Goal: Transaction & Acquisition: Purchase product/service

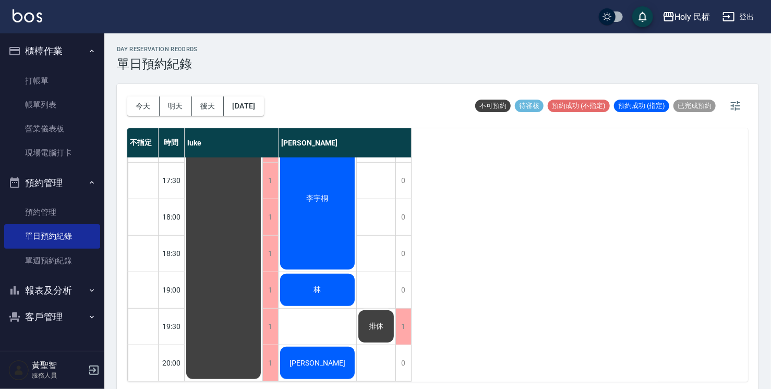
scroll to position [211, 0]
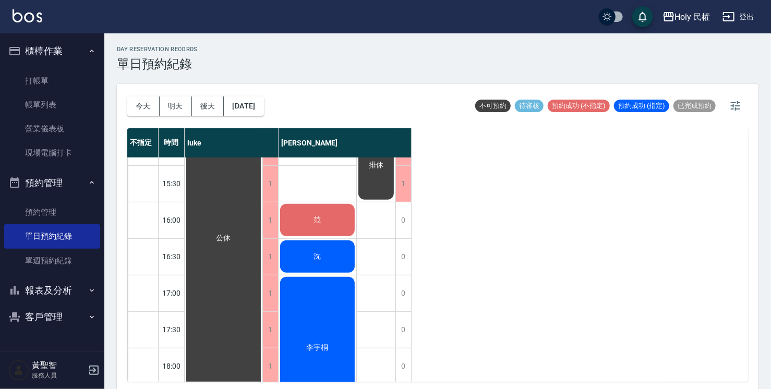
click at [262, 237] on div "范" at bounding box center [224, 238] width 78 height 583
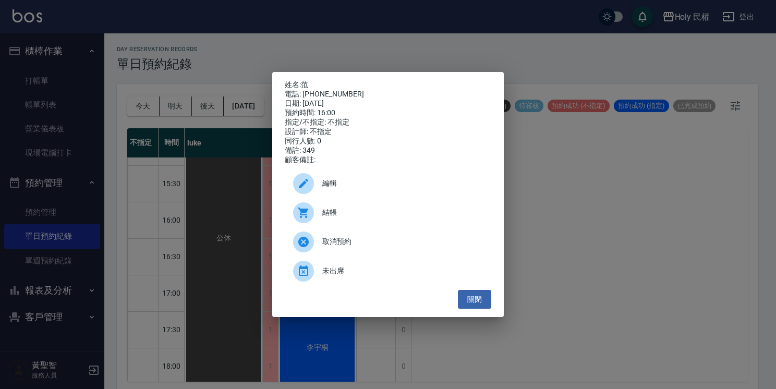
click at [346, 208] on div "結帳" at bounding box center [388, 212] width 207 height 29
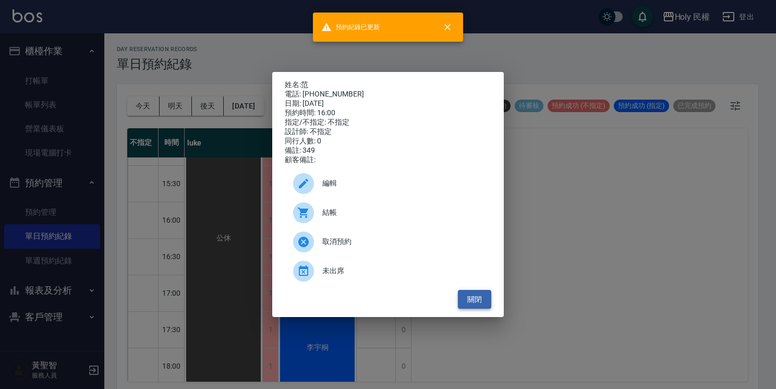
click at [473, 306] on button "關閉" at bounding box center [474, 299] width 33 height 19
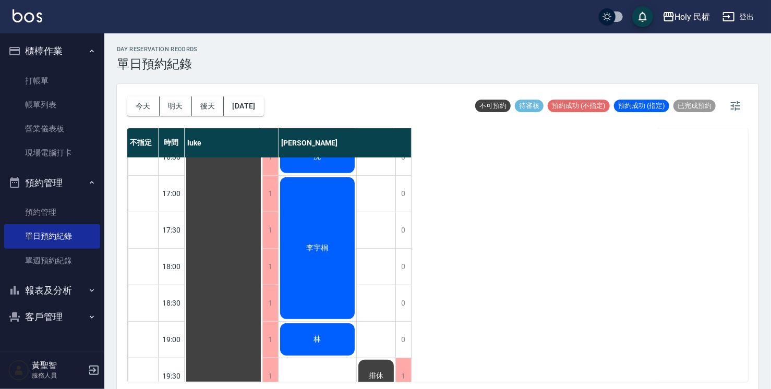
scroll to position [315, 0]
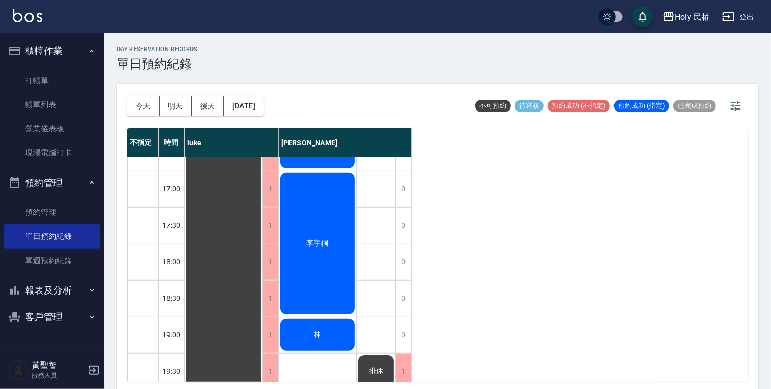
click at [262, 162] on div "沈" at bounding box center [224, 134] width 78 height 583
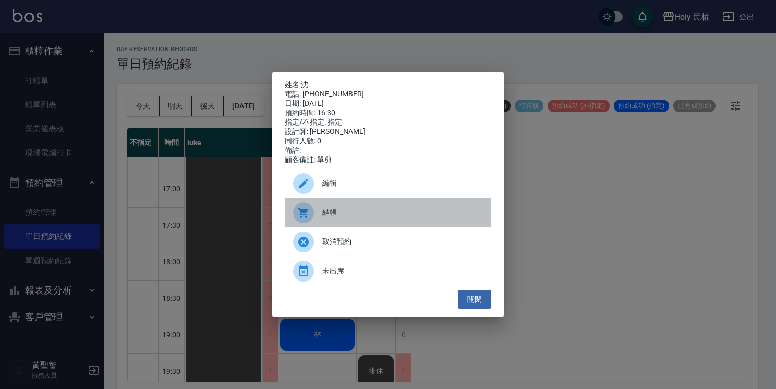
click at [348, 216] on span "結帳" at bounding box center [402, 212] width 161 height 11
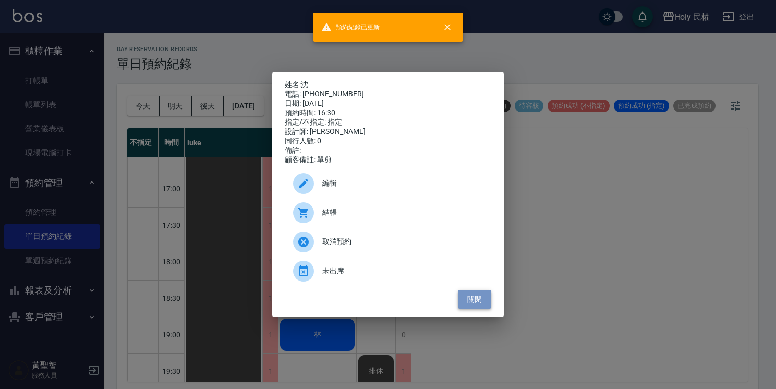
click at [467, 305] on button "關閉" at bounding box center [474, 299] width 33 height 19
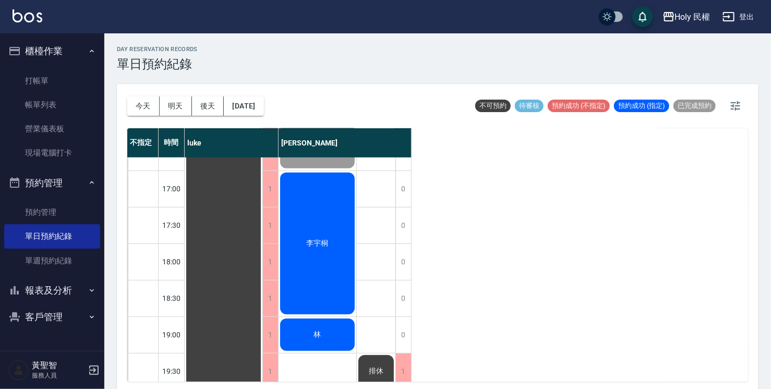
click at [262, 283] on div "李宇桐" at bounding box center [224, 134] width 78 height 583
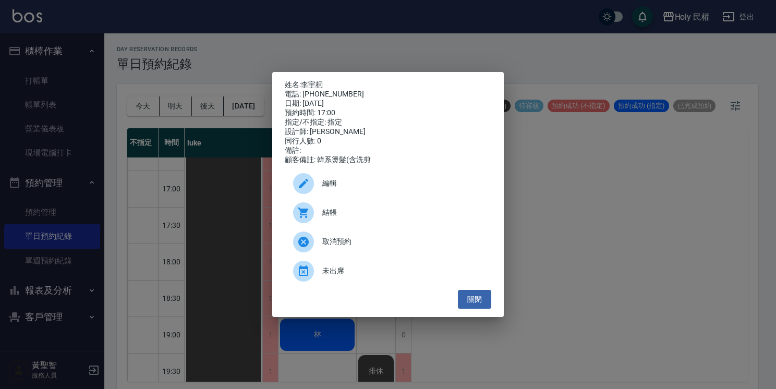
click at [324, 224] on div "結帳" at bounding box center [388, 212] width 207 height 29
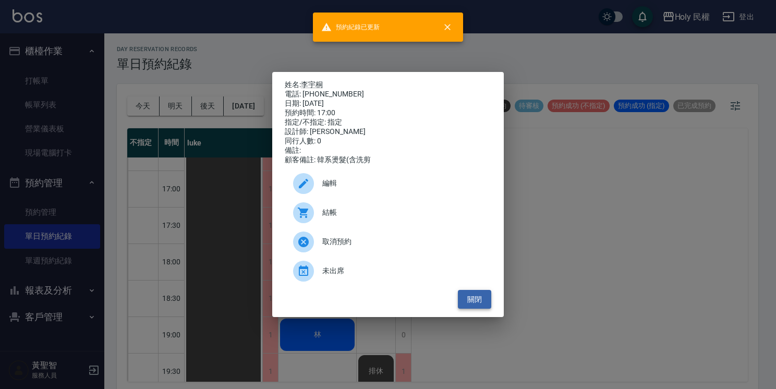
click at [480, 299] on button "關閉" at bounding box center [474, 299] width 33 height 19
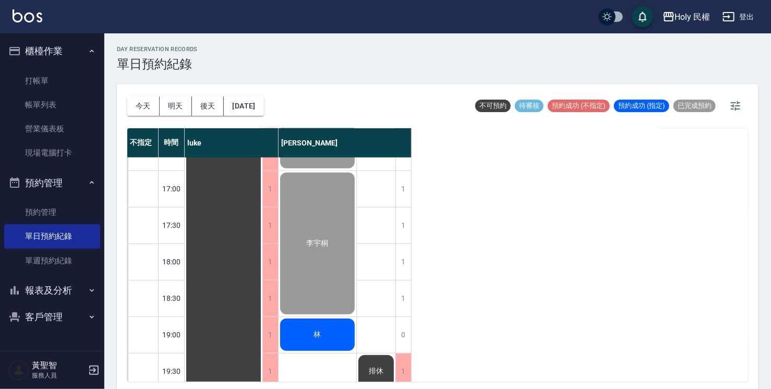
click at [262, 335] on div "林" at bounding box center [224, 134] width 78 height 583
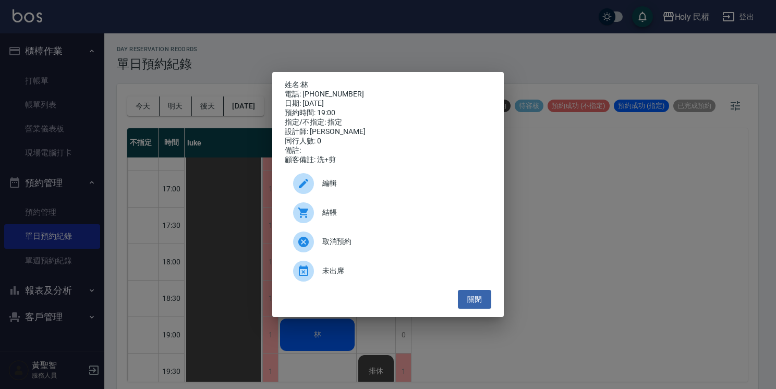
click at [334, 218] on span "結帳" at bounding box center [402, 212] width 161 height 11
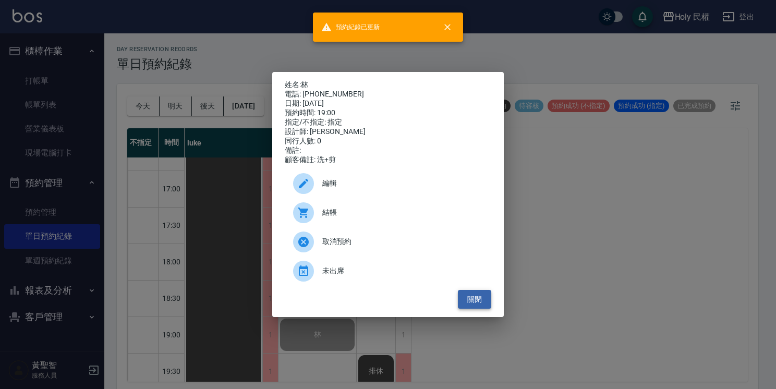
click at [474, 300] on button "關閉" at bounding box center [474, 299] width 33 height 19
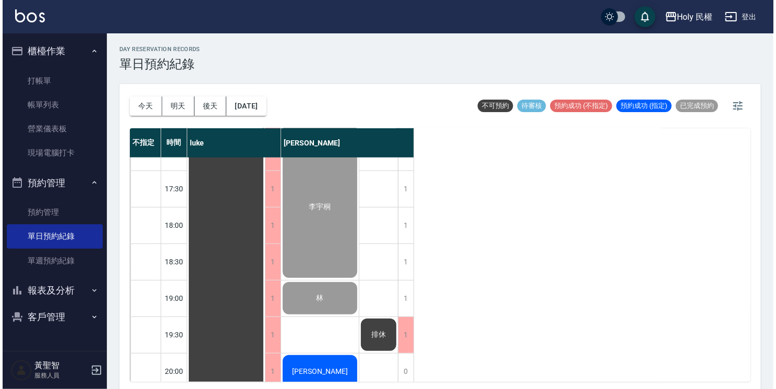
scroll to position [368, 0]
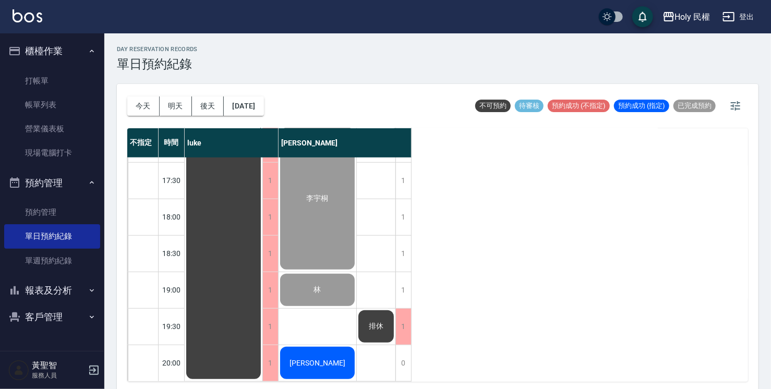
click at [233, 94] on span "[PERSON_NAME]" at bounding box center [223, 88] width 19 height 9
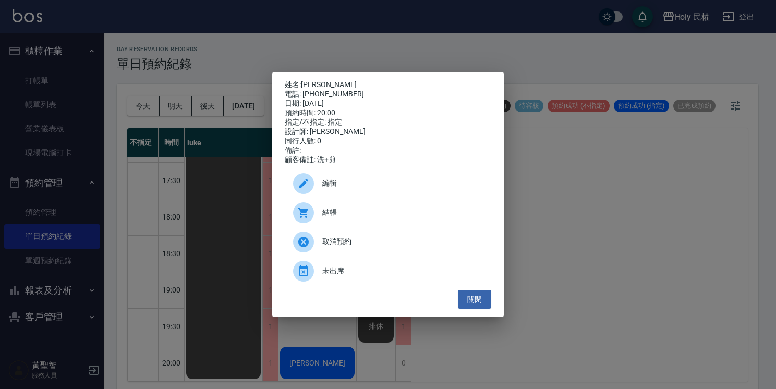
click at [315, 211] on div at bounding box center [307, 212] width 29 height 21
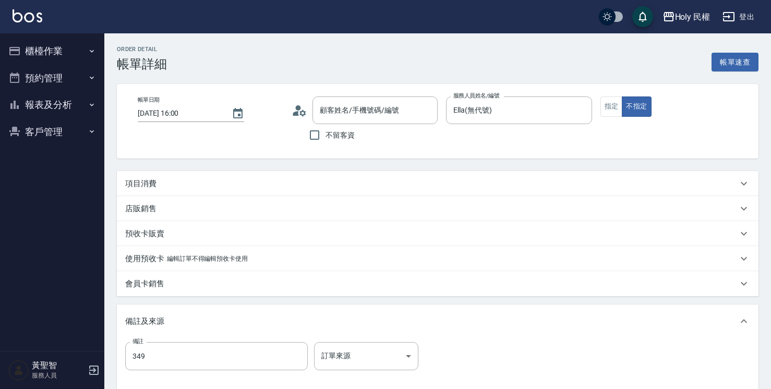
click at [272, 180] on div "項目消費" at bounding box center [431, 183] width 612 height 11
type input "范/0970852975/null"
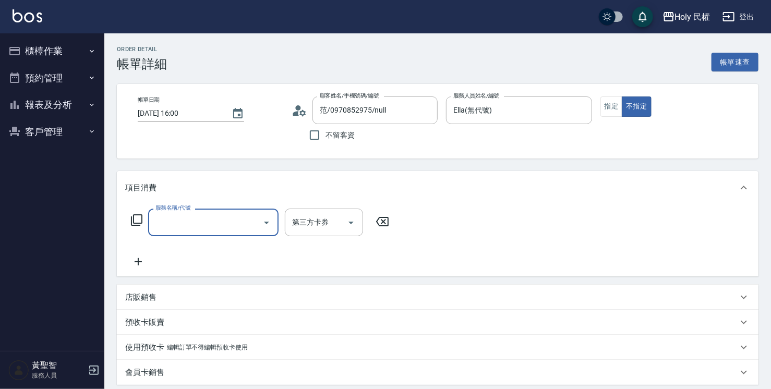
scroll to position [0, 0]
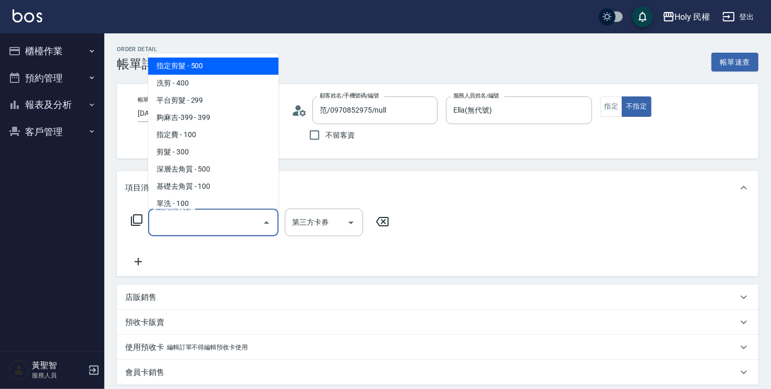
click at [222, 224] on input "服務名稱/代號" at bounding box center [205, 222] width 105 height 18
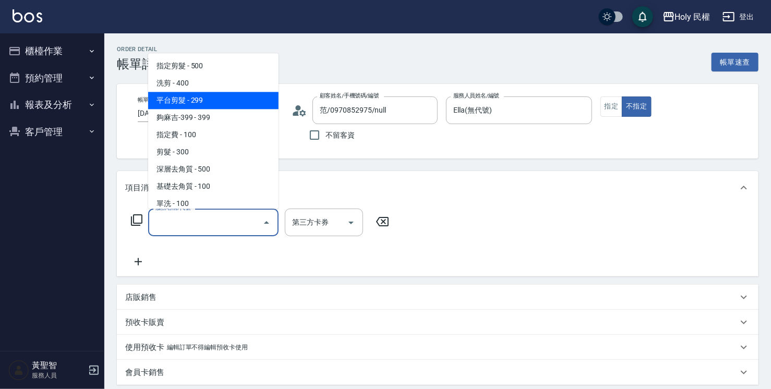
click at [217, 104] on span "平台剪髮 - 299" at bounding box center [213, 100] width 130 height 17
type input "平台剪髮(4)"
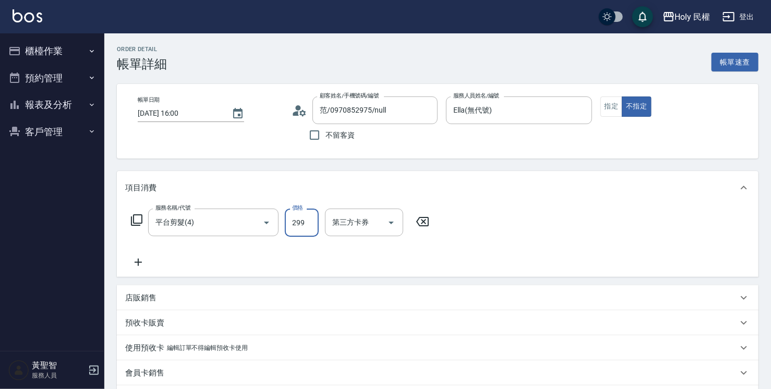
click at [302, 215] on input "299" at bounding box center [302, 223] width 34 height 28
type input "349"
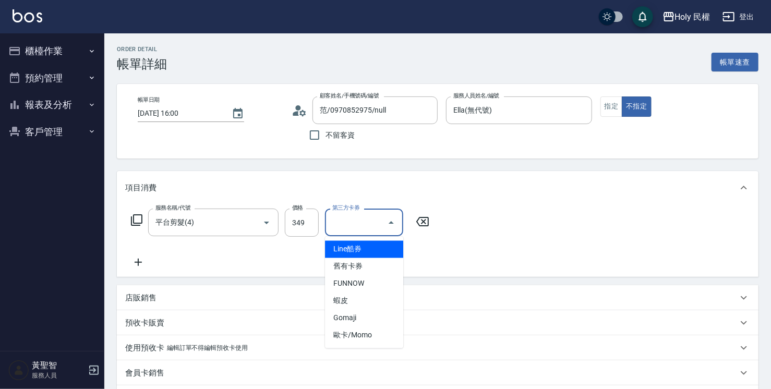
click at [361, 219] on input "第三方卡券" at bounding box center [356, 222] width 53 height 18
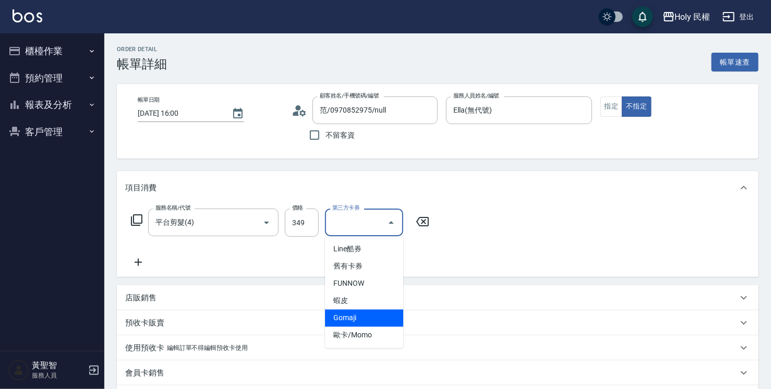
click at [347, 321] on span "Gomaji" at bounding box center [364, 318] width 78 height 17
type input "Gomaji"
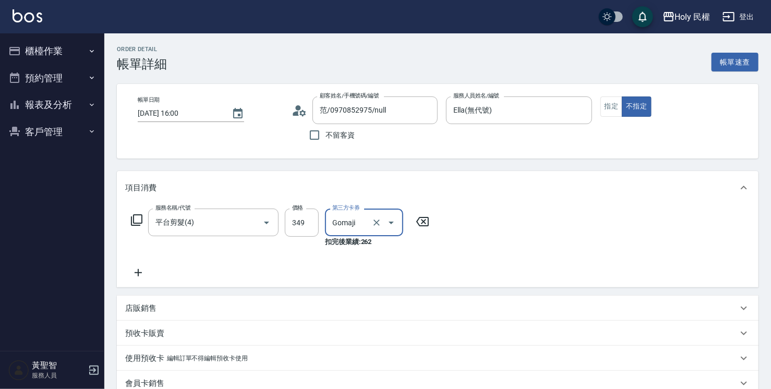
scroll to position [156, 0]
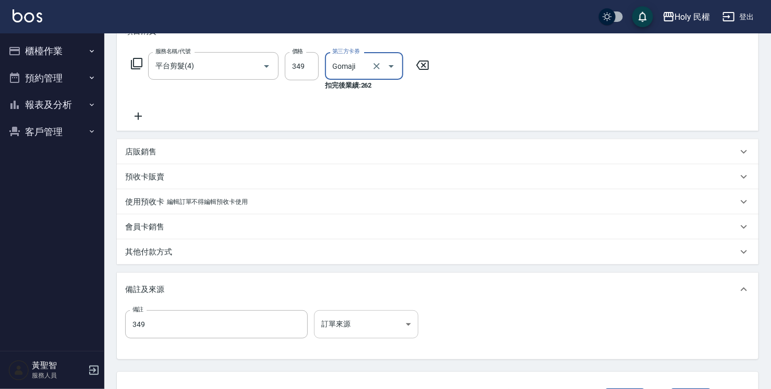
click at [338, 317] on body "Holy 民權 登出 櫃檯作業 打帳單 帳單列表 營業儀表板 現場電腦打卡 預約管理 預約管理 單日預約紀錄 單週預約紀錄 報表及分析 報表目錄 店家日報表 …" at bounding box center [385, 156] width 771 height 624
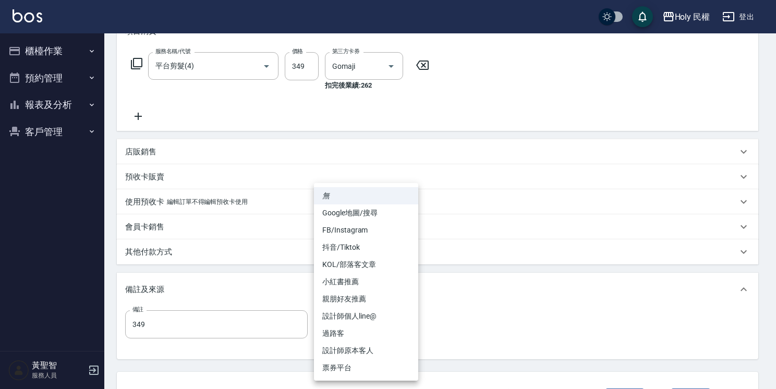
click at [350, 375] on li "票券平台" at bounding box center [366, 367] width 104 height 17
type input "票券平台"
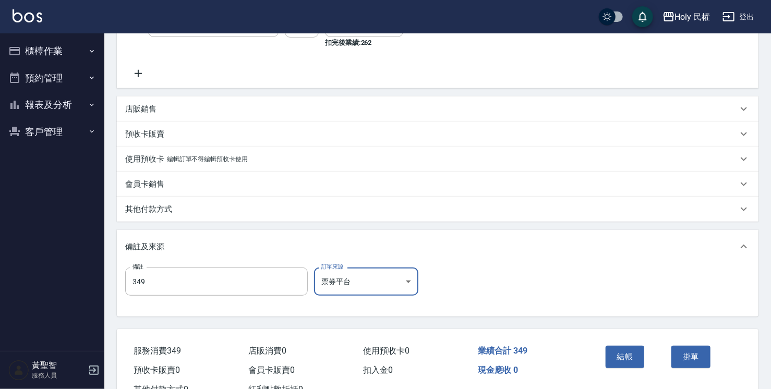
scroll to position [238, 0]
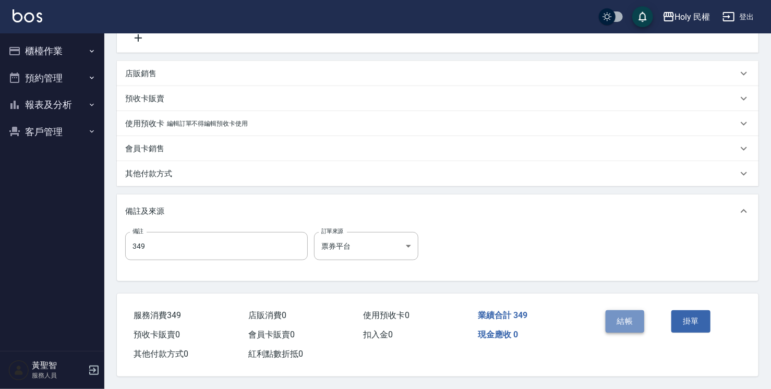
click at [626, 314] on button "結帳" at bounding box center [624, 321] width 39 height 22
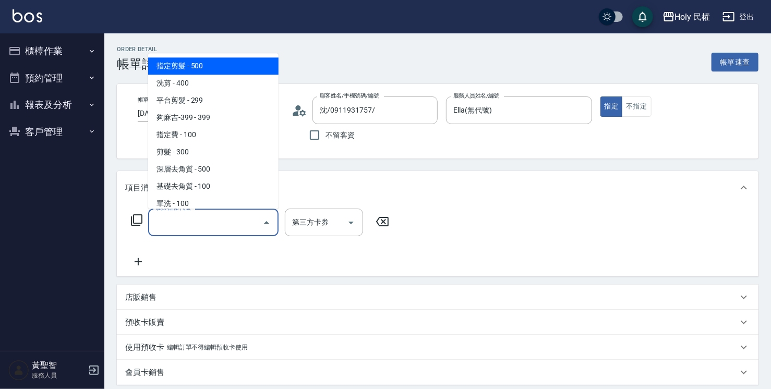
click at [204, 222] on input "服務名稱/代號" at bounding box center [205, 222] width 105 height 18
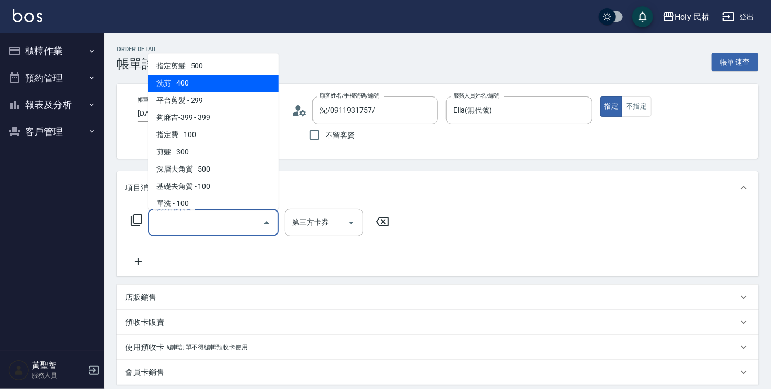
click at [203, 88] on span "洗剪 - 400" at bounding box center [213, 83] width 130 height 17
type input "洗剪(3)"
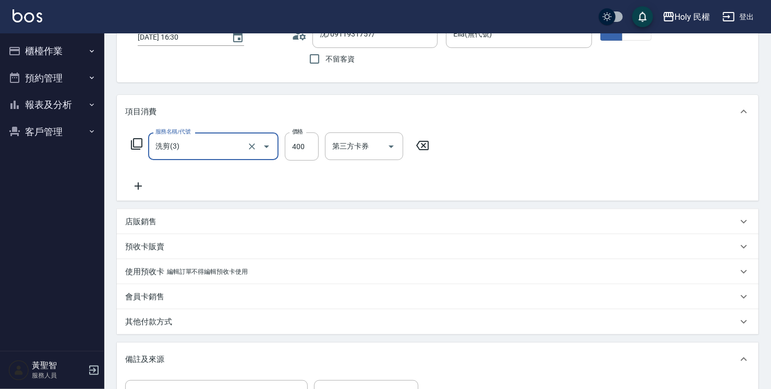
scroll to position [156, 0]
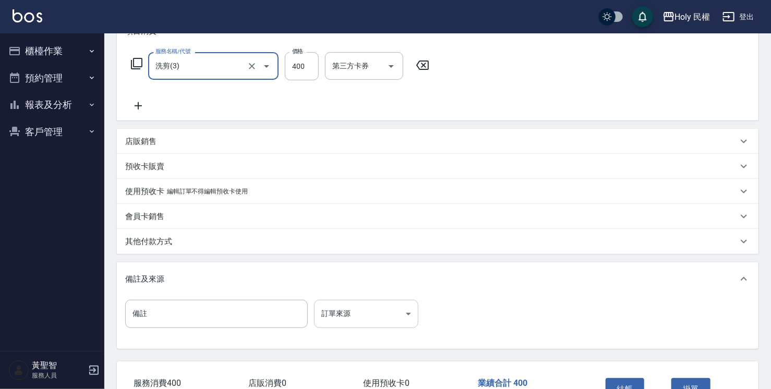
click at [374, 311] on body "Holy 民權 登出 櫃檯作業 打帳單 帳單列表 營業儀表板 現場電腦打卡 預約管理 預約管理 單日預約紀錄 單週預約紀錄 報表及分析 報表目錄 店家日報表 …" at bounding box center [385, 150] width 771 height 613
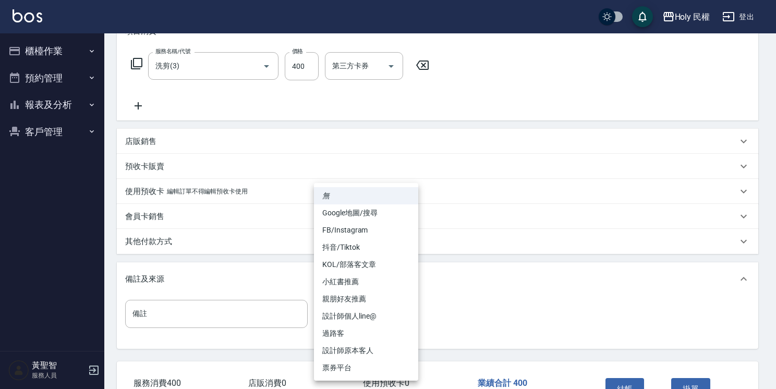
click at [373, 343] on li "設計師原本客人" at bounding box center [366, 350] width 104 height 17
type input "設計師原本客人"
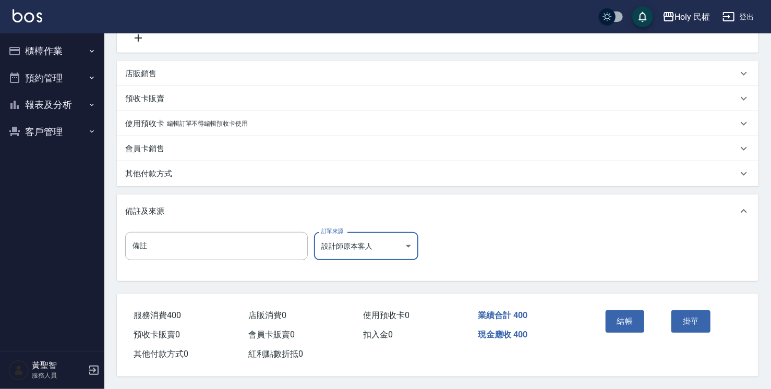
scroll to position [227, 0]
click at [637, 319] on button "結帳" at bounding box center [624, 321] width 39 height 22
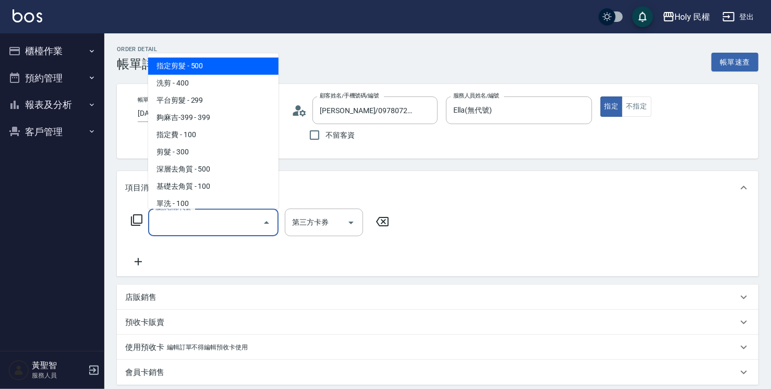
click at [217, 226] on input "服務名稱/代號" at bounding box center [205, 222] width 105 height 18
click at [202, 72] on span "指定剪髮 - 500" at bounding box center [213, 65] width 130 height 17
type input "指定剪髮(1)"
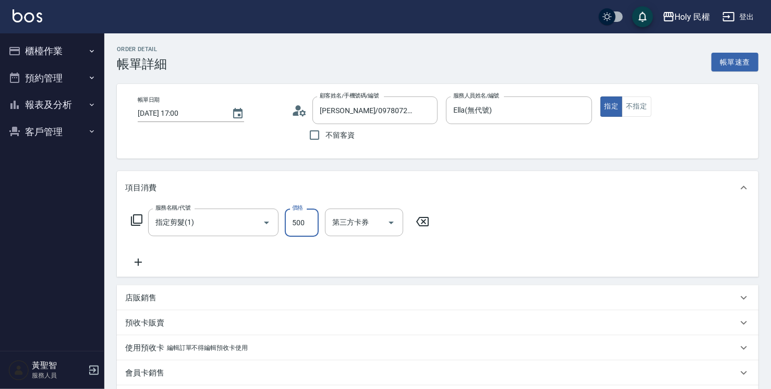
click at [288, 227] on input "500" at bounding box center [302, 223] width 34 height 28
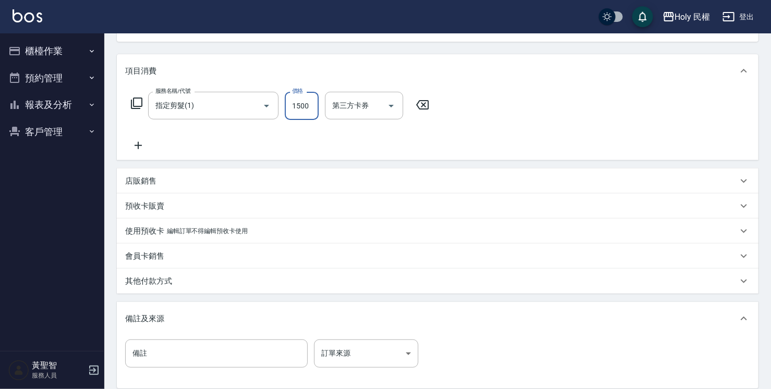
scroll to position [156, 0]
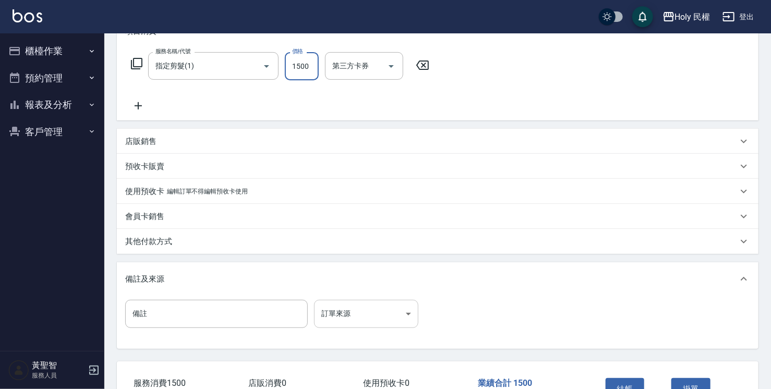
type input "1500"
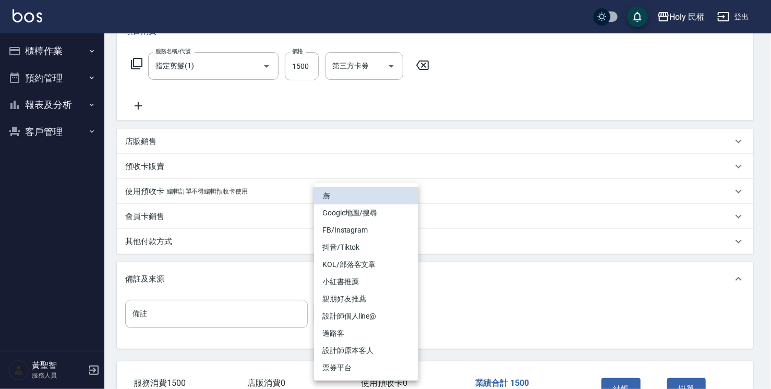
click at [357, 314] on body "Holy 民權 登出 櫃檯作業 打帳單 帳單列表 營業儀表板 現場電腦打卡 預約管理 預約管理 單日預約紀錄 單週預約紀錄 報表及分析 報表目錄 店家日報表 …" at bounding box center [385, 150] width 771 height 613
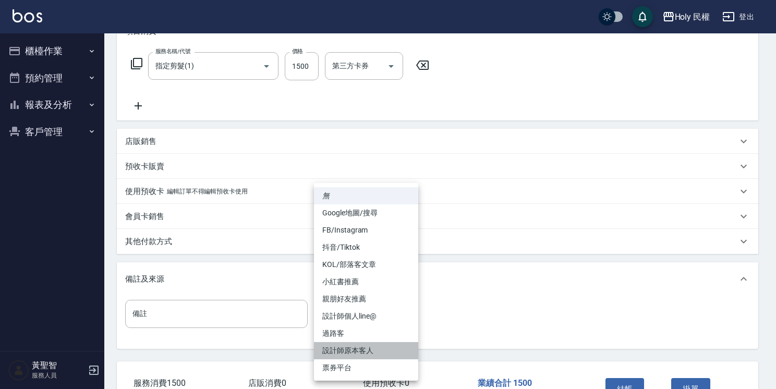
click at [359, 355] on li "設計師原本客人" at bounding box center [366, 350] width 104 height 17
type input "設計師原本客人"
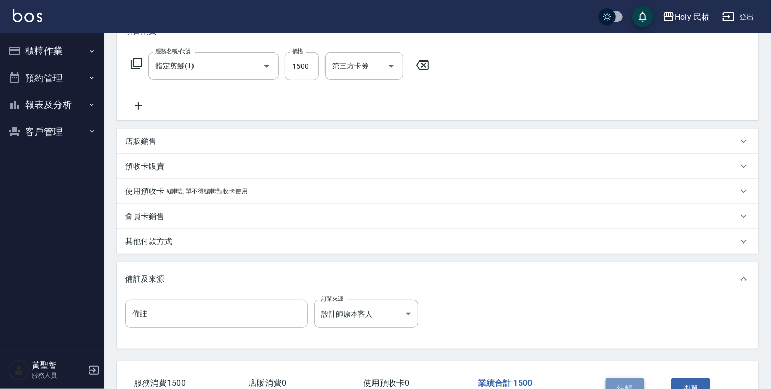
click at [634, 380] on button "結帳" at bounding box center [624, 389] width 39 height 22
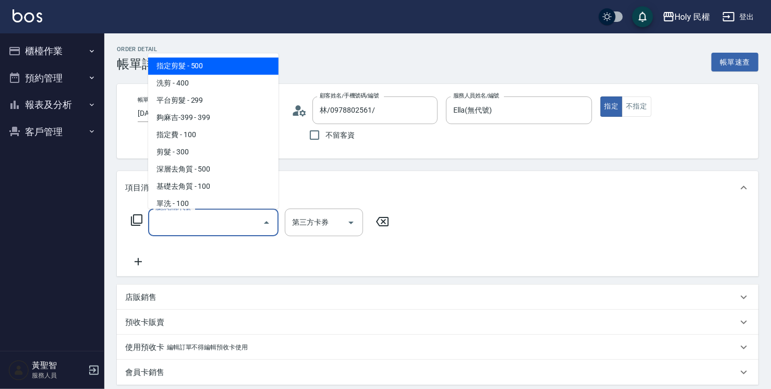
drag, startPoint x: 223, startPoint y: 70, endPoint x: 230, endPoint y: 75, distance: 9.4
click at [223, 70] on span "指定剪髮 - 500" at bounding box center [213, 65] width 130 height 17
type input "指定剪髮(1)"
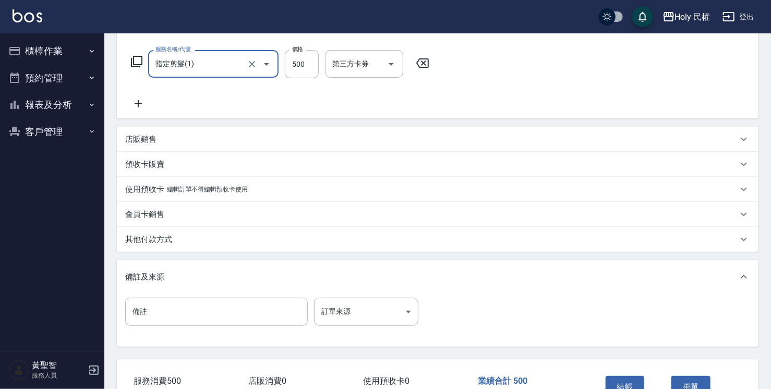
scroll to position [209, 0]
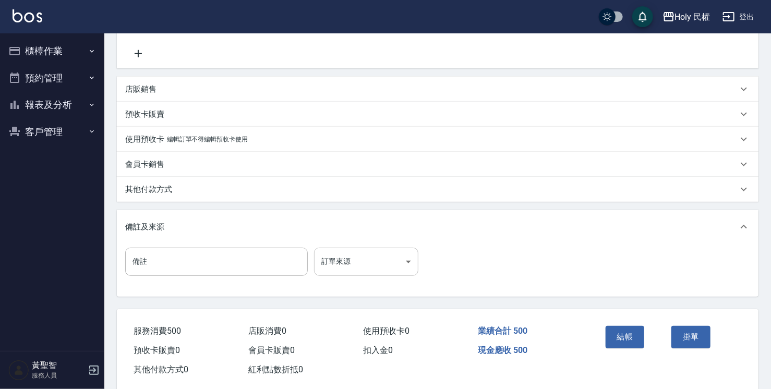
click at [357, 263] on body "Holy 民權 登出 櫃檯作業 打帳單 帳單列表 營業儀表板 現場電腦打卡 預約管理 預約管理 單日預約紀錄 單週預約紀錄 報表及分析 報表目錄 店家日報表 …" at bounding box center [385, 97] width 771 height 613
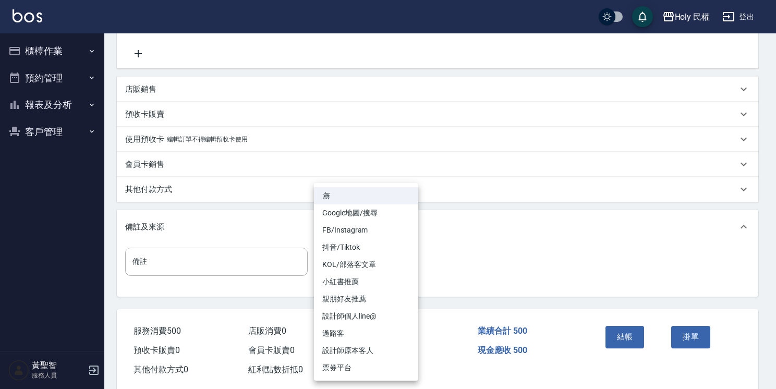
click at [390, 350] on li "設計師原本客人" at bounding box center [366, 350] width 104 height 17
type input "設計師原本客人"
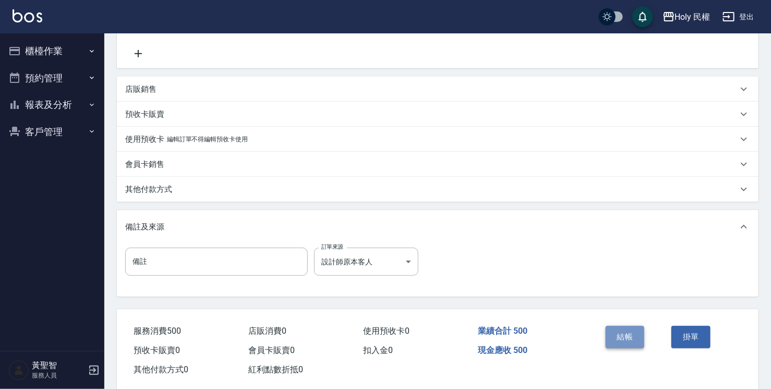
click at [626, 335] on button "結帳" at bounding box center [624, 337] width 39 height 22
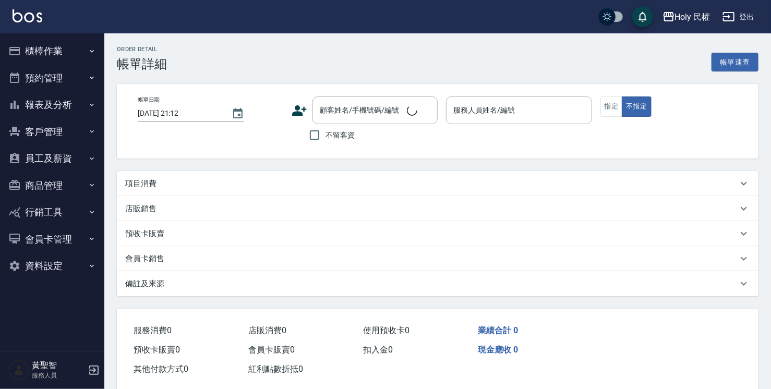
click at [224, 187] on div "項目消費" at bounding box center [431, 183] width 612 height 11
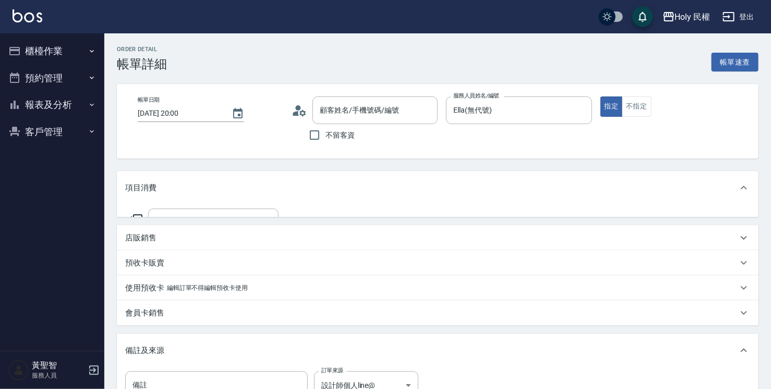
type input "[DATE] 20:00"
type input "Ella(無代號)"
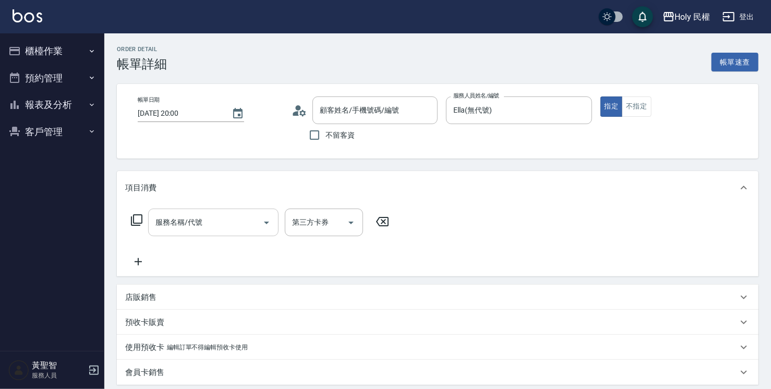
type input "[PERSON_NAME]/0905192907/"
click at [227, 223] on input "服務名稱/代號" at bounding box center [205, 222] width 105 height 18
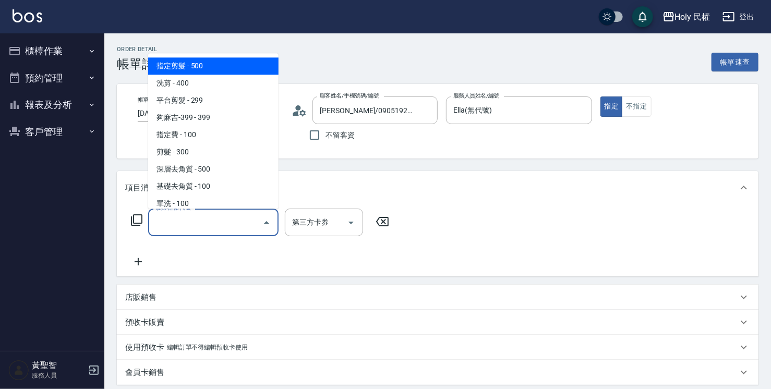
click at [214, 71] on span "指定剪髮 - 500" at bounding box center [213, 65] width 130 height 17
type input "指定剪髮(1)"
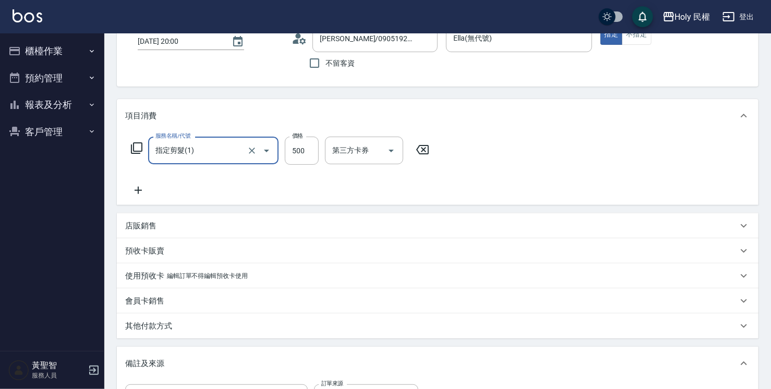
scroll to position [104, 0]
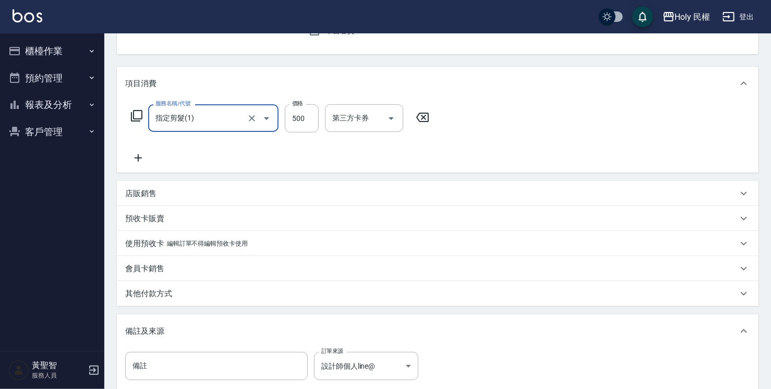
click at [256, 194] on div "店販銷售" at bounding box center [431, 193] width 612 height 11
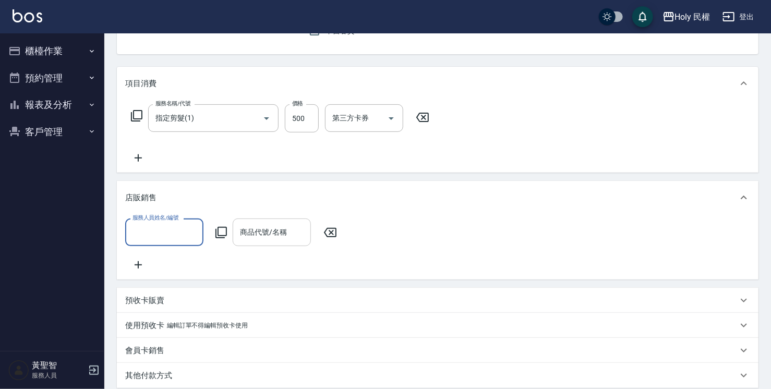
scroll to position [0, 0]
click at [196, 243] on div "服務人員姓名/編號" at bounding box center [164, 232] width 78 height 28
click at [186, 292] on div "Ella (無代號)" at bounding box center [164, 299] width 78 height 28
type input "Ella(無代號)"
click at [305, 228] on input "商品代號/名稱" at bounding box center [271, 232] width 69 height 18
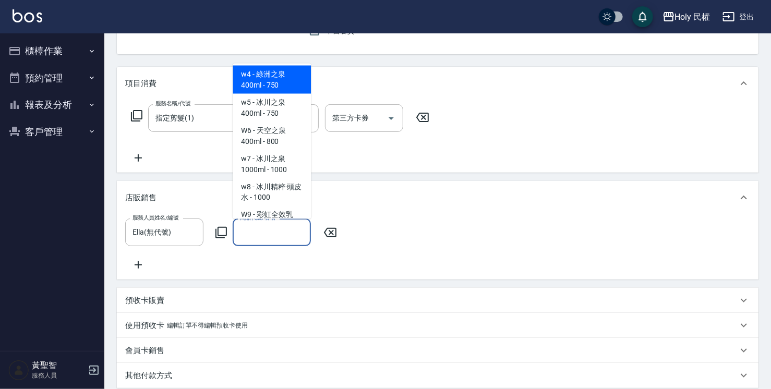
scroll to position [887, 0]
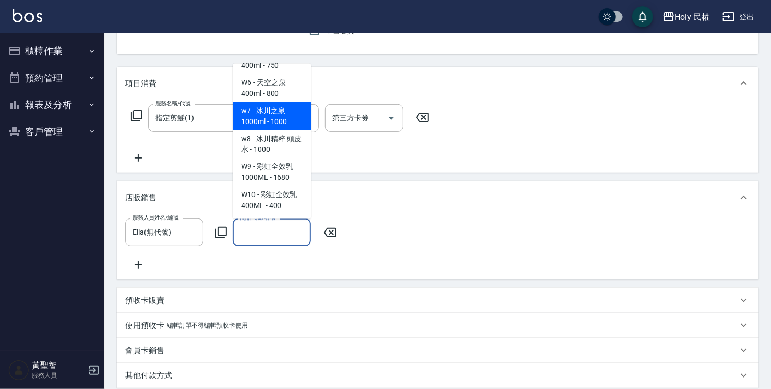
click at [269, 130] on span "w7 - 冰川之泉1000ml - 1000" at bounding box center [272, 116] width 78 height 28
type input "冰川之泉1000ml"
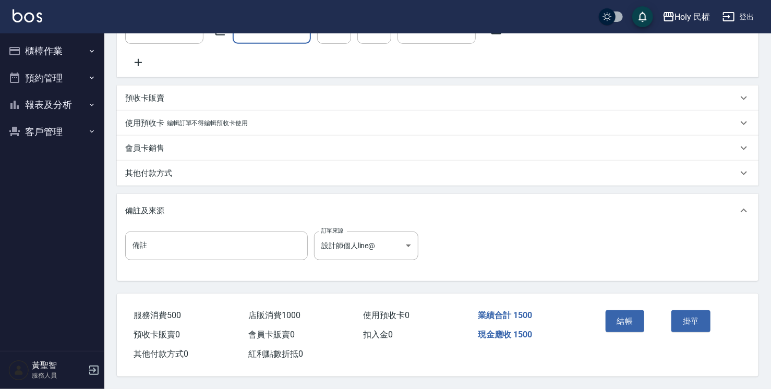
scroll to position [318, 0]
click at [625, 316] on button "結帳" at bounding box center [624, 321] width 39 height 22
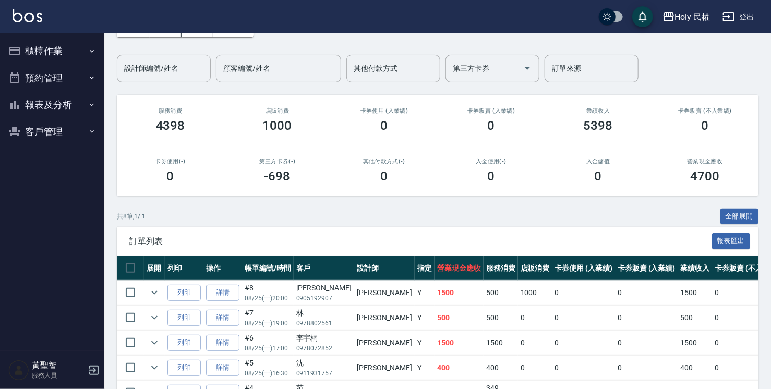
scroll to position [48, 0]
